Goal: Download file/media

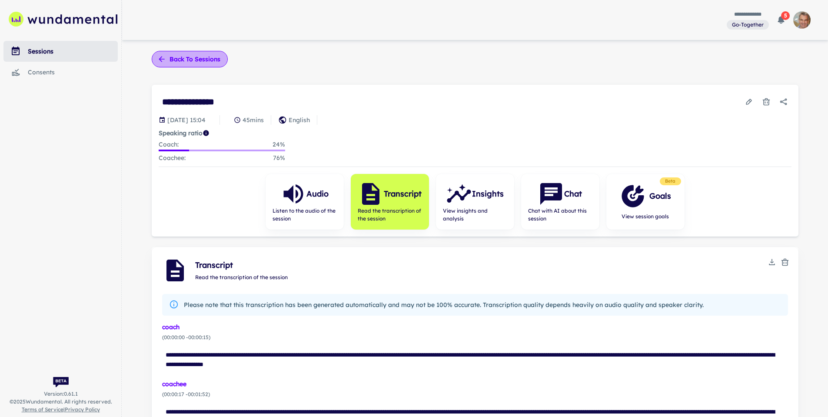
click at [198, 58] on button "Back to sessions" at bounding box center [190, 59] width 76 height 17
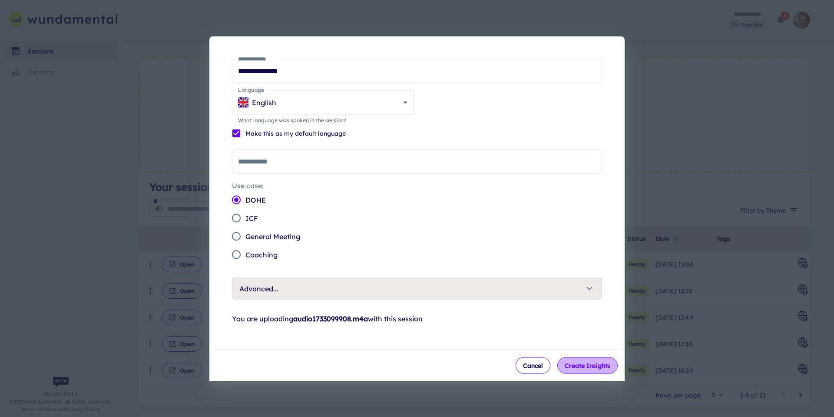
click at [591, 364] on button "Create Insights" at bounding box center [588, 365] width 60 height 17
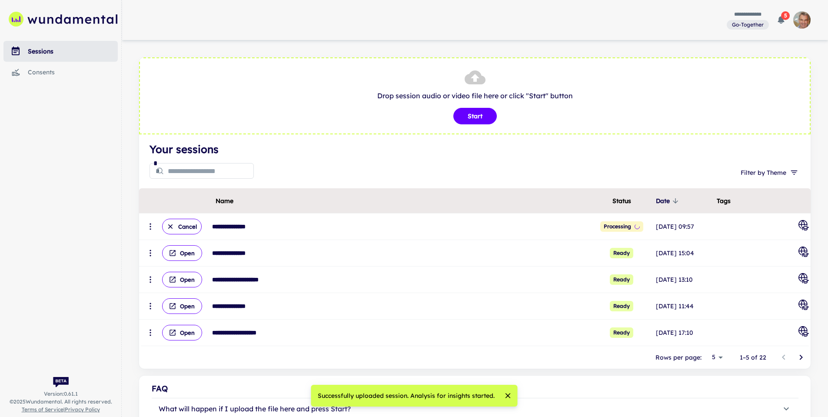
click at [505, 395] on icon "close" at bounding box center [507, 395] width 9 height 9
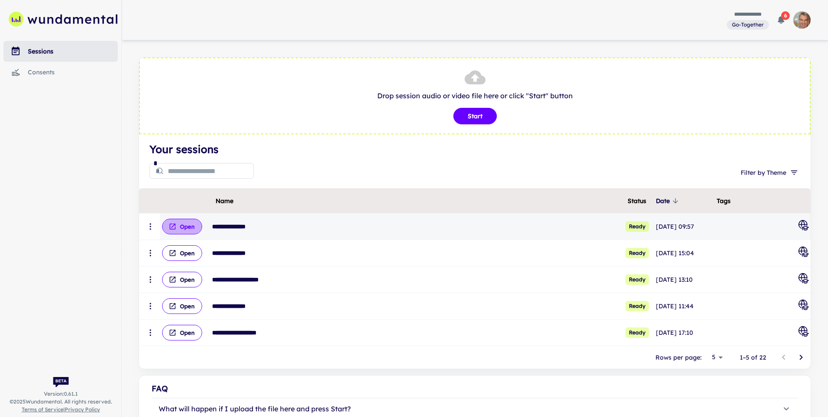
click at [183, 225] on button "Open" at bounding box center [182, 227] width 40 height 16
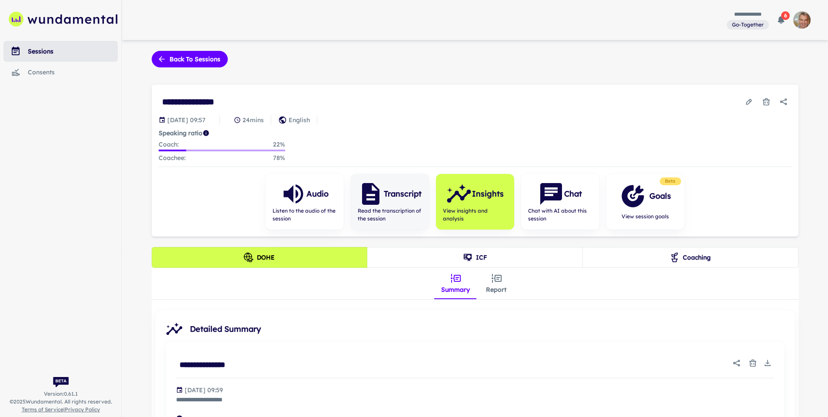
click at [391, 207] on span "Read the transcription of the session" at bounding box center [390, 215] width 64 height 16
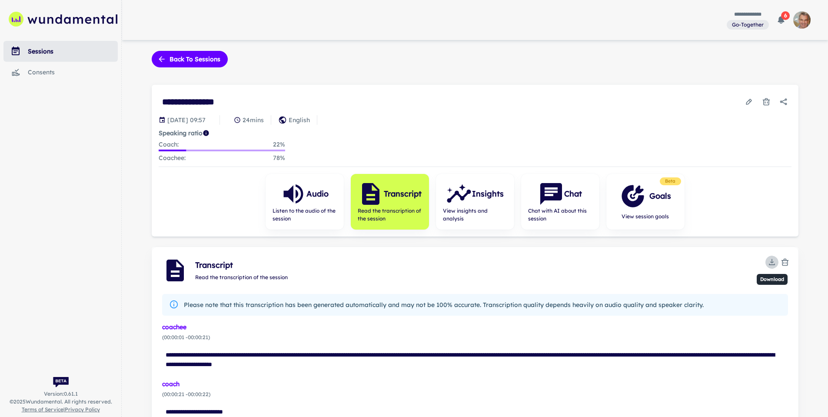
click at [773, 261] on icon "Download" at bounding box center [771, 262] width 3 height 2
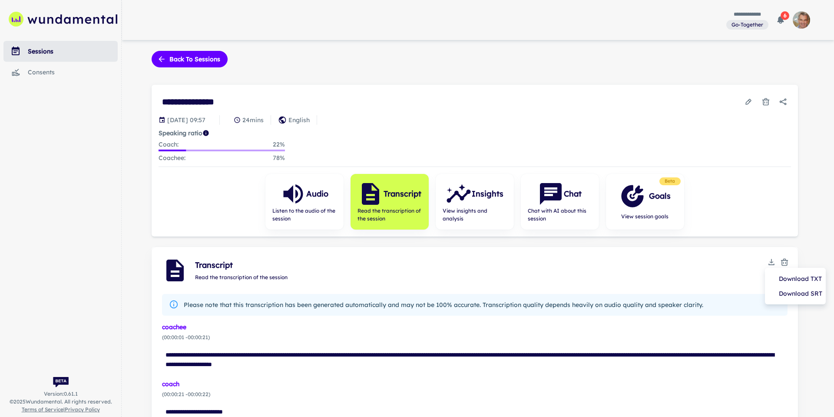
click at [801, 280] on li "Download TXT" at bounding box center [796, 278] width 54 height 15
